Goal: Information Seeking & Learning: Learn about a topic

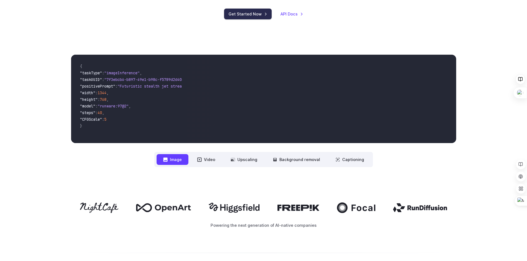
scroll to position [166, 0]
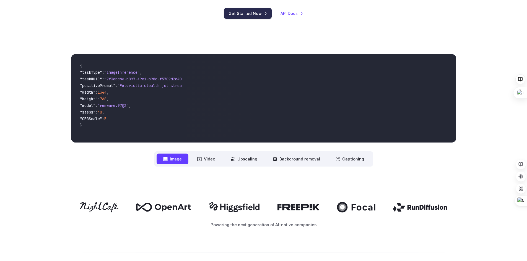
click at [263, 12] on link "Get Started Now" at bounding box center [248, 13] width 48 height 11
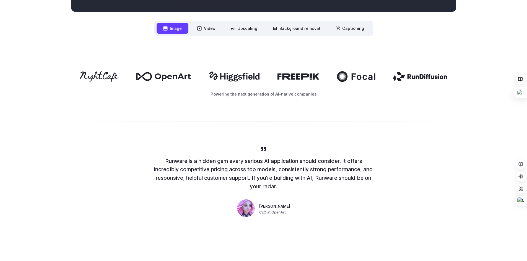
scroll to position [304, 0]
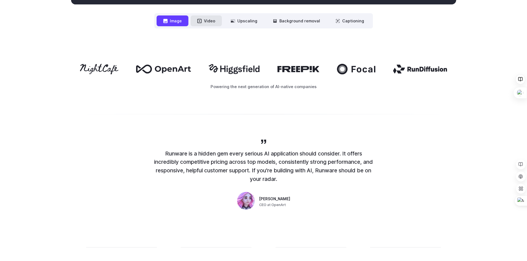
click at [205, 24] on button "Video" at bounding box center [205, 20] width 31 height 11
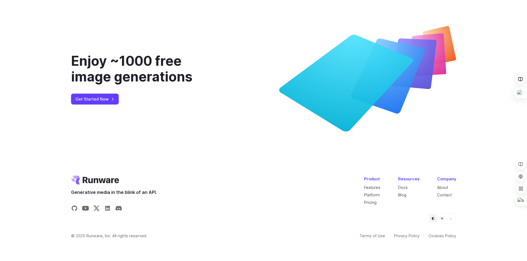
scroll to position [2115, 0]
click at [378, 202] on li "Pricing" at bounding box center [372, 202] width 16 height 6
click at [376, 202] on link "Pricing" at bounding box center [370, 202] width 12 height 5
